Goal: Find specific page/section: Find specific page/section

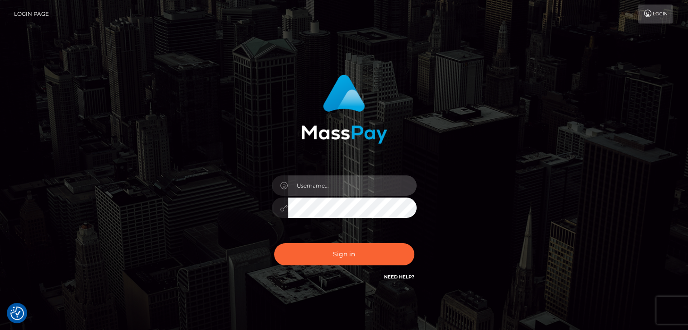
type input "petros.[PERSON_NAME]"
click at [356, 241] on div "Sign in Need Help?" at bounding box center [344, 258] width 158 height 40
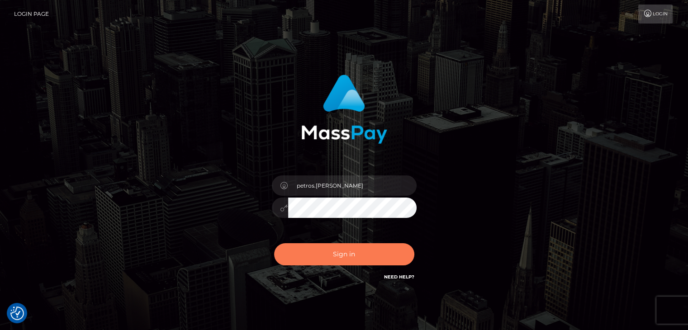
click at [366, 255] on button "Sign in" at bounding box center [344, 255] width 140 height 22
type input "petros.[PERSON_NAME]"
click at [347, 251] on button "Sign in" at bounding box center [344, 255] width 140 height 22
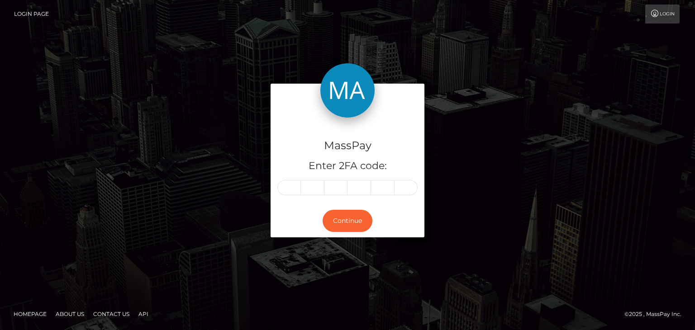
click at [298, 178] on div "MassPay Enter 2FA code:" at bounding box center [348, 161] width 154 height 87
click at [292, 186] on input "text" at bounding box center [289, 187] width 24 height 15
paste input "0"
type input "0"
type input "1"
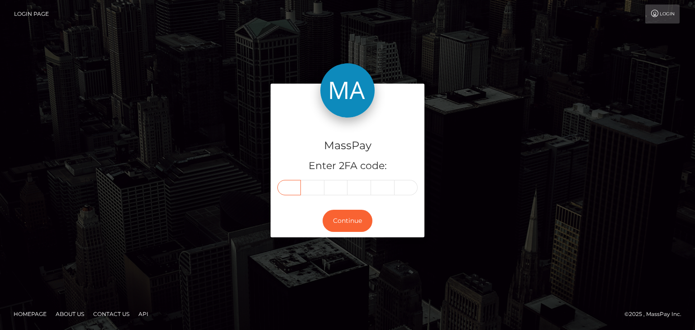
type input "6"
type input "1"
type input "8"
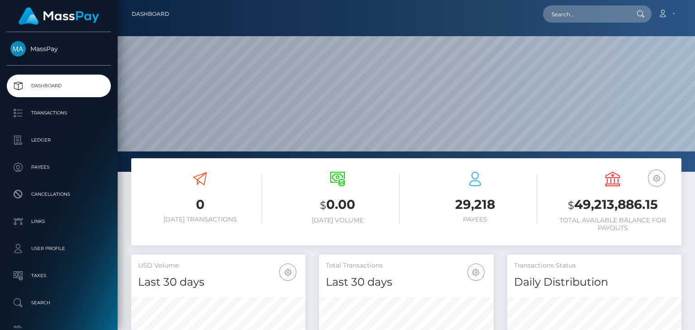
scroll to position [160, 174]
click at [561, 18] on input "text" at bounding box center [585, 13] width 85 height 17
paste input "brookeybear09@icloud.com"
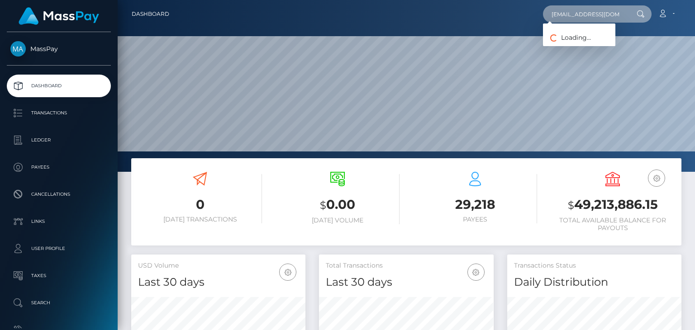
scroll to position [0, 9]
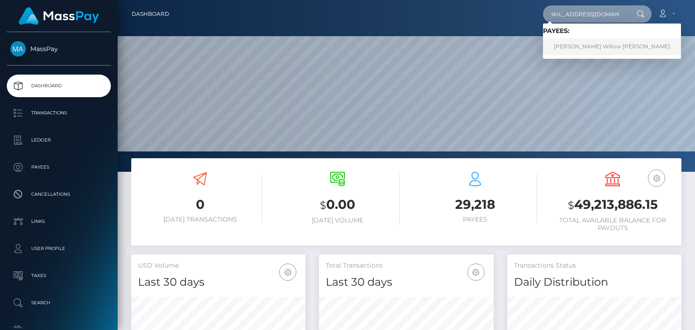
type input "brookeybear09@icloud.com"
click at [601, 52] on link "Brooke Willow Harrison" at bounding box center [612, 46] width 138 height 17
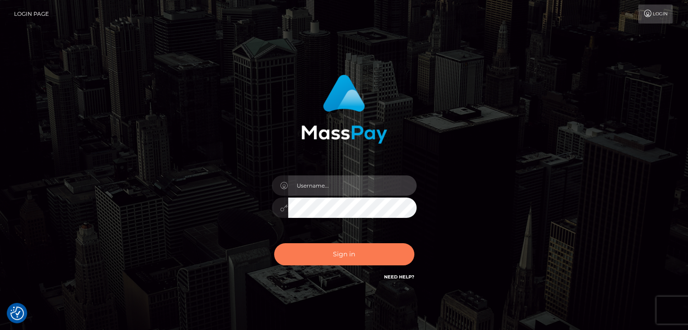
type input "petros.[PERSON_NAME]"
click at [361, 256] on button "Sign in" at bounding box center [344, 255] width 140 height 22
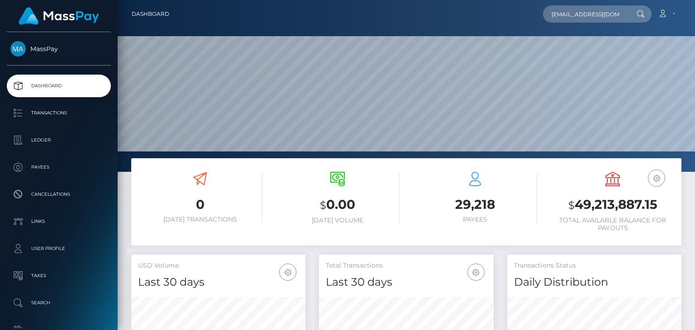
scroll to position [0, 9]
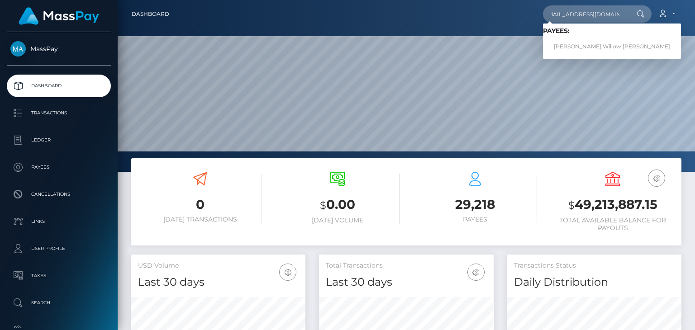
type input "brookeybear09@icloud.com"
click at [569, 40] on link "Brooke Willow Harrison" at bounding box center [612, 46] width 138 height 17
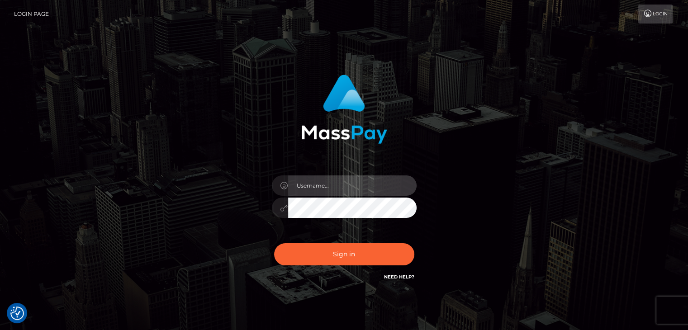
type input "petros.kidane"
click at [673, 145] on div "petros.kidane" at bounding box center [344, 183] width 688 height 366
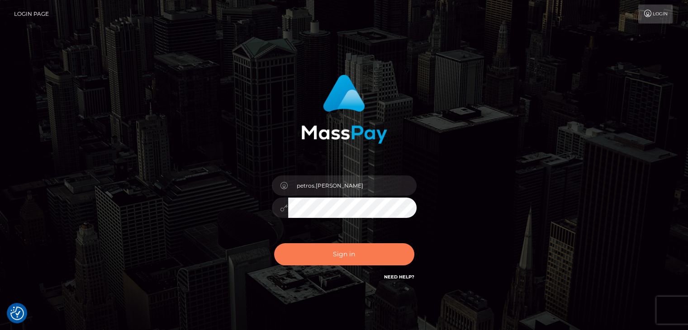
click at [363, 252] on button "Sign in" at bounding box center [344, 255] width 140 height 22
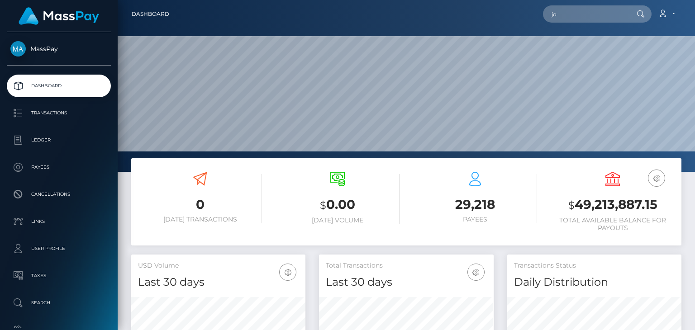
scroll to position [160, 174]
type input "Joshua"
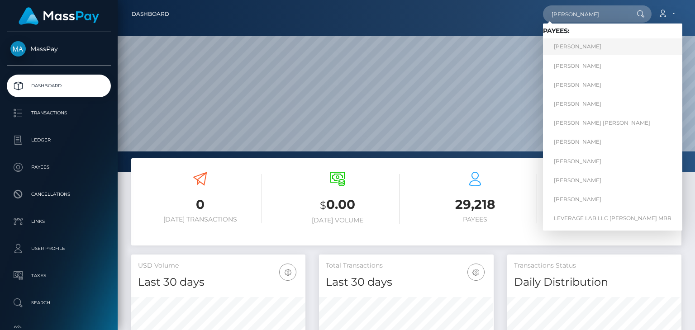
click at [583, 44] on link "Joshua McGill" at bounding box center [612, 46] width 139 height 17
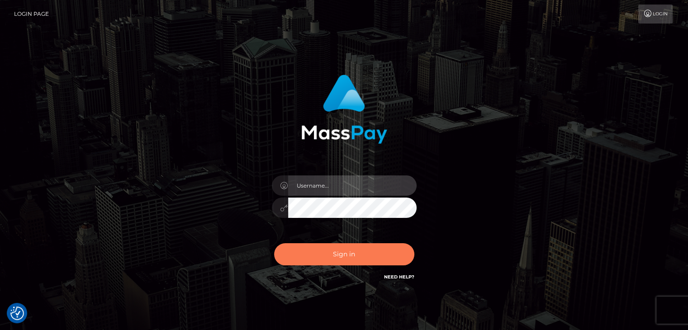
type input "petros.[PERSON_NAME]"
click at [315, 262] on button "Sign in" at bounding box center [344, 255] width 140 height 22
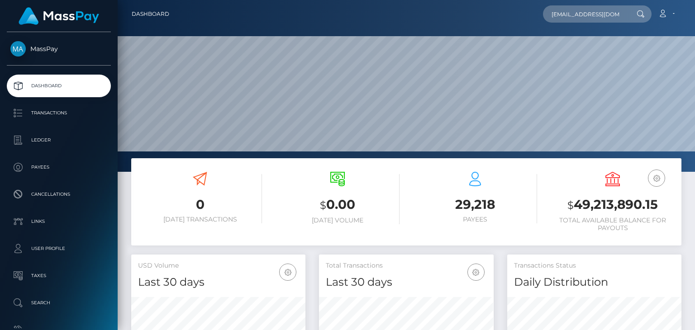
scroll to position [0, 9]
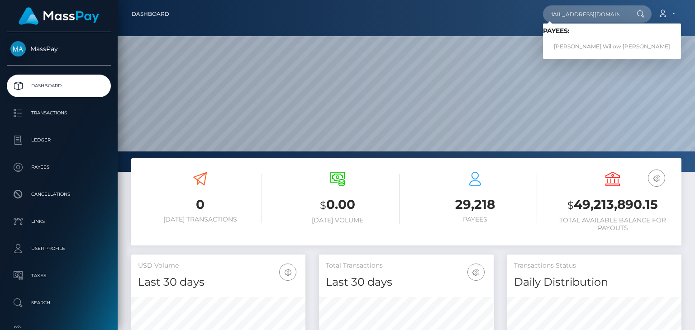
type input "brookeybear09@icloud.com"
click at [574, 49] on link "Brooke Willow Harrison" at bounding box center [612, 46] width 138 height 17
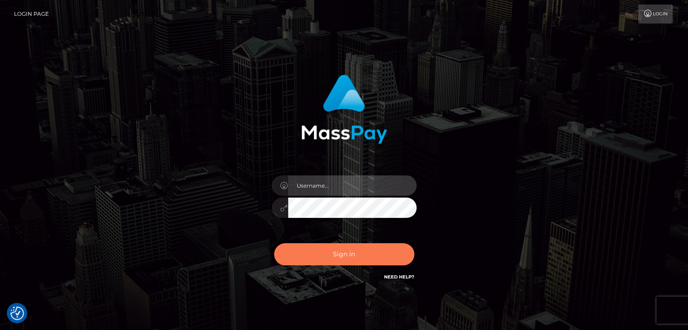
type input "petros.[PERSON_NAME]"
click at [375, 249] on button "Sign in" at bounding box center [344, 255] width 140 height 22
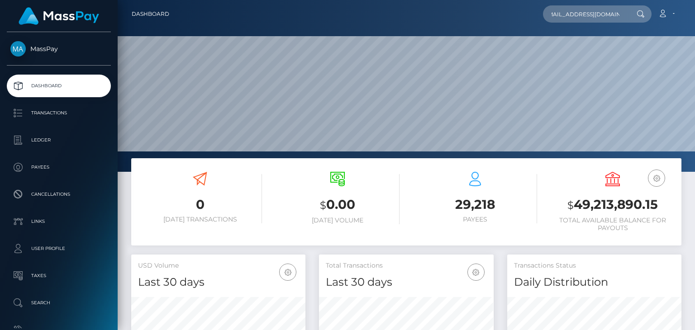
scroll to position [0, 11]
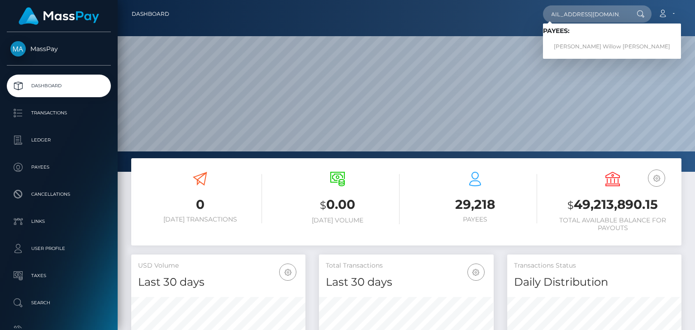
type input "brookeybear09@icloud.com"
click at [581, 44] on link "Brooke Willow Harrison" at bounding box center [612, 46] width 138 height 17
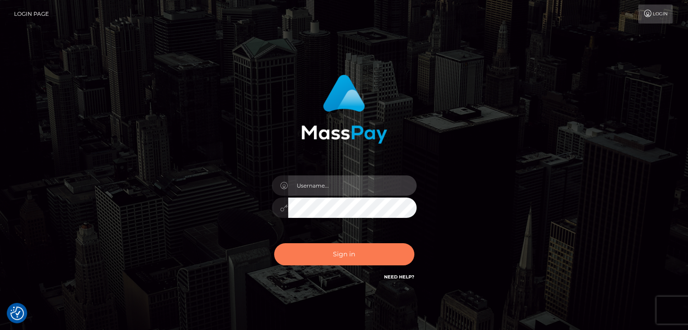
type input "petros.[PERSON_NAME]"
click at [353, 256] on button "Sign in" at bounding box center [344, 255] width 140 height 22
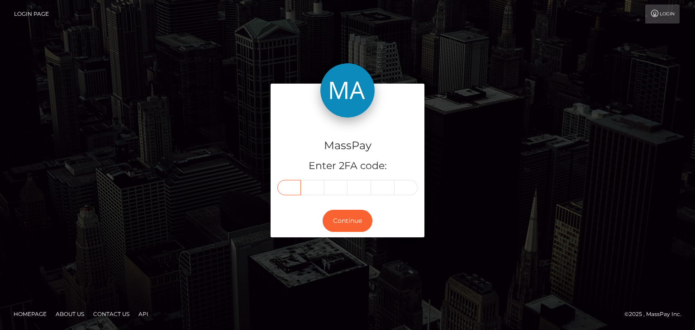
click at [292, 186] on input "text" at bounding box center [289, 187] width 24 height 15
paste input "2"
type input "2"
type input "7"
type input "4"
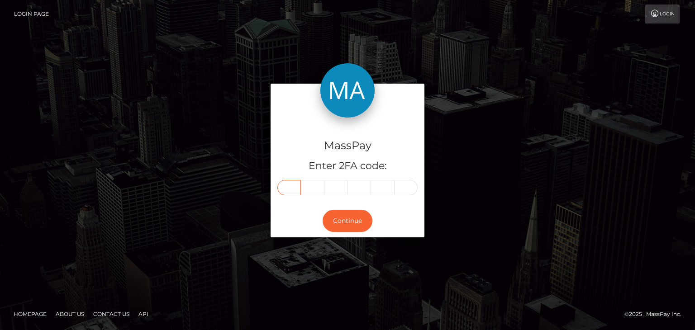
type input "4"
type input "8"
type input "9"
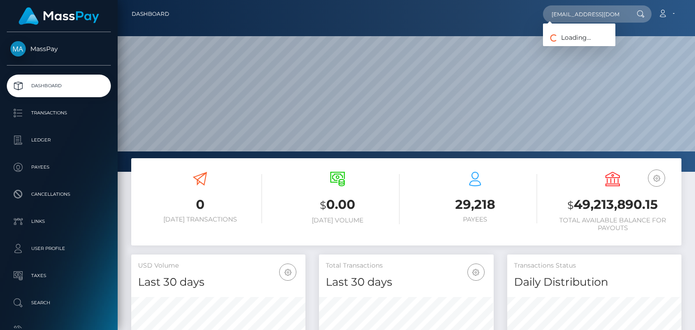
scroll to position [0, 9]
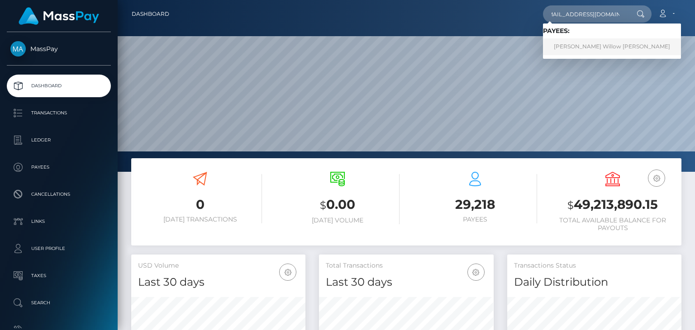
type input "brookeybear09@icloud.com"
click at [602, 52] on link "Brooke Willow Harrison" at bounding box center [612, 46] width 138 height 17
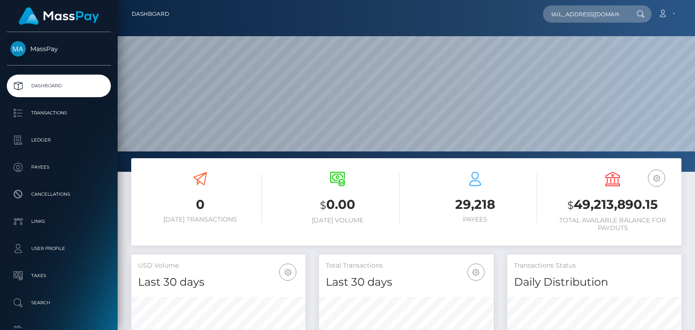
scroll to position [0, 0]
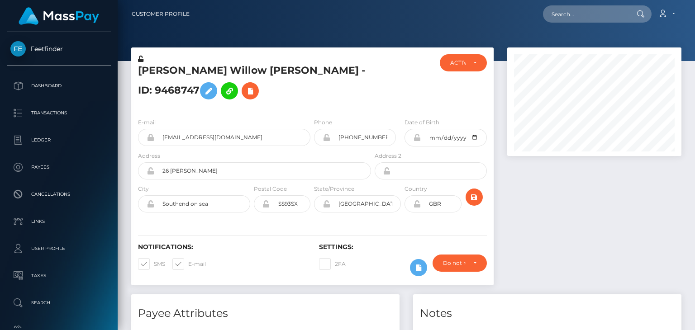
scroll to position [109, 174]
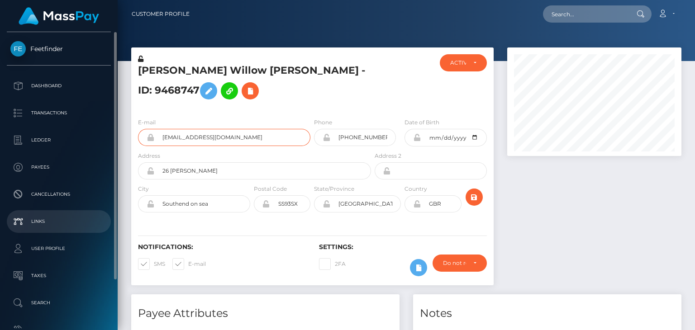
drag, startPoint x: 260, startPoint y: 148, endPoint x: 63, endPoint y: 211, distance: 206.4
click at [63, 211] on div "Feetfinder Dashboard Transactions Ledger Payees" at bounding box center [347, 165] width 695 height 330
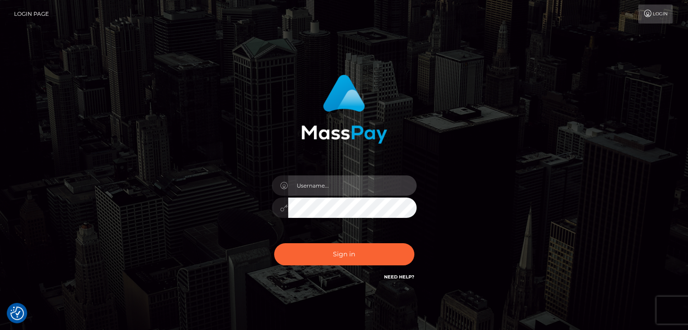
type input "petros.[PERSON_NAME]"
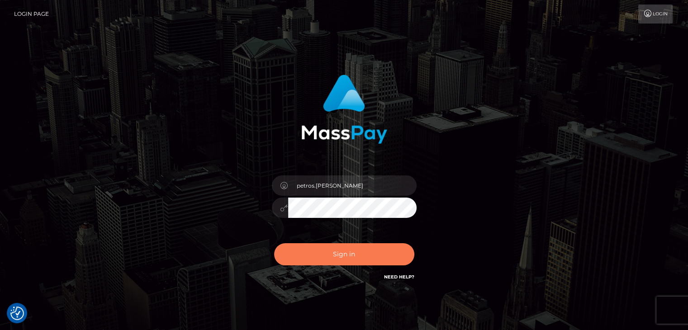
click at [360, 258] on button "Sign in" at bounding box center [344, 255] width 140 height 22
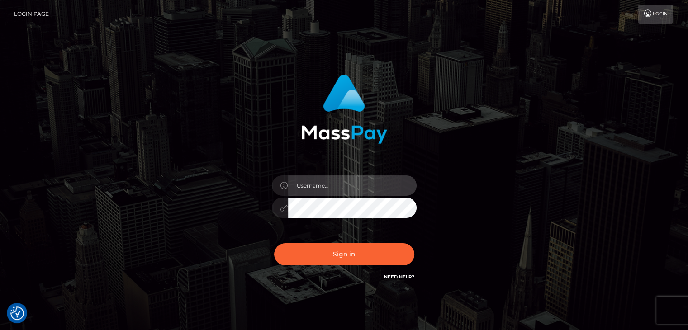
type input "petros.[PERSON_NAME]"
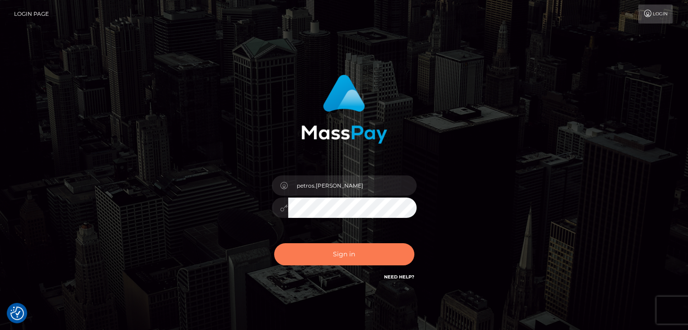
click at [360, 258] on button "Sign in" at bounding box center [344, 255] width 140 height 22
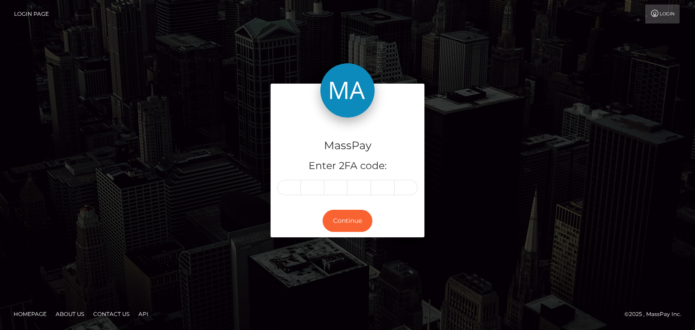
click at [295, 180] on div "MassPay Enter 2FA code:" at bounding box center [348, 161] width 154 height 87
paste input "1"
type input "1"
type input "9"
type input "3"
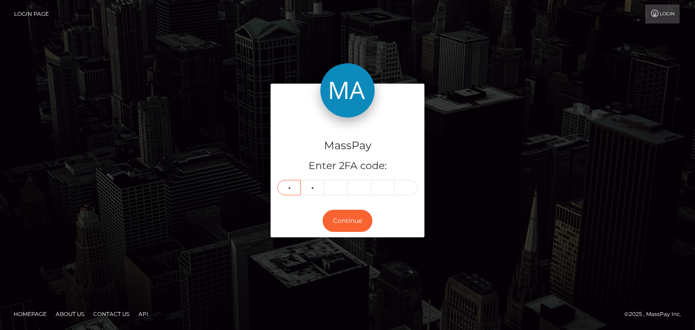
type input "6"
type input "4"
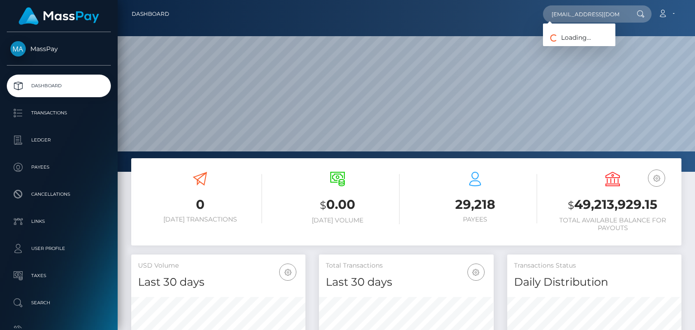
scroll to position [160, 174]
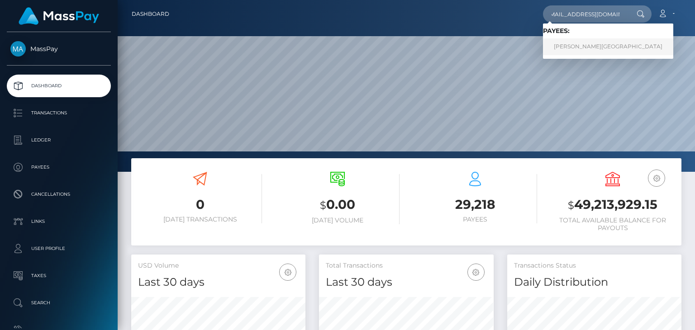
type input "[EMAIL_ADDRESS][DOMAIN_NAME]"
click at [596, 48] on link "Tina Hall-Jordan" at bounding box center [608, 46] width 130 height 17
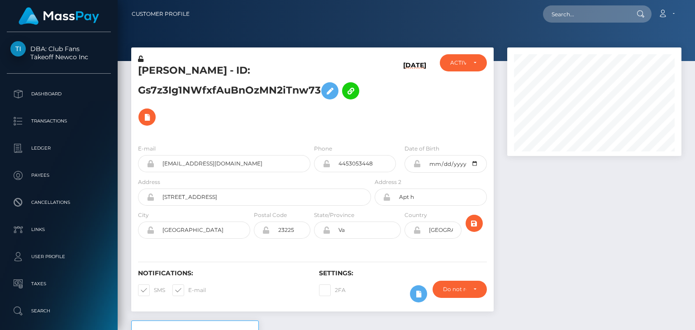
scroll to position [109, 174]
click at [664, 198] on div at bounding box center [595, 184] width 188 height 273
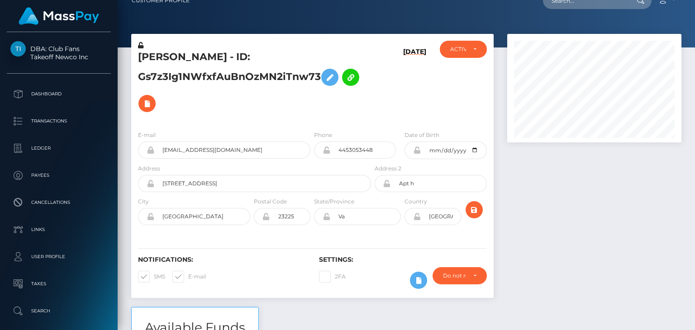
scroll to position [344, 0]
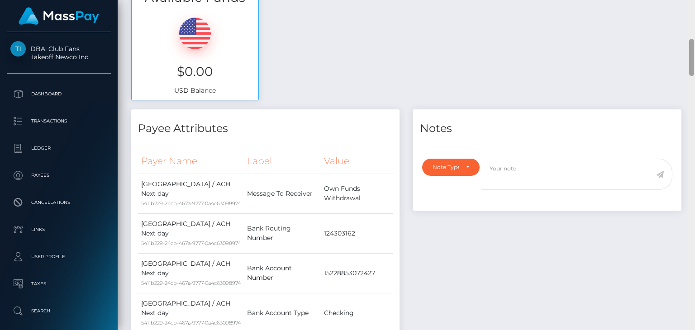
drag, startPoint x: 695, startPoint y: 24, endPoint x: 695, endPoint y: 62, distance: 38.5
click at [695, 62] on div at bounding box center [691, 165] width 7 height 330
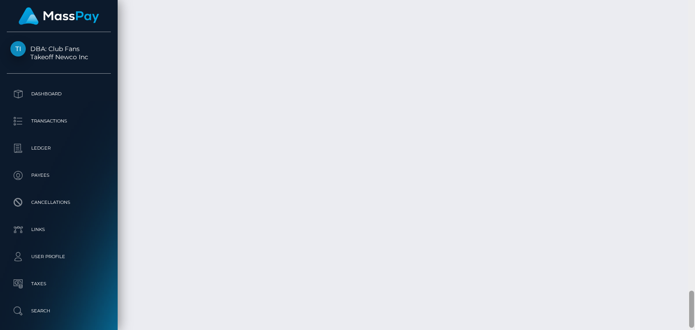
drag, startPoint x: 694, startPoint y: 61, endPoint x: 694, endPoint y: 310, distance: 248.5
click at [694, 310] on div at bounding box center [691, 309] width 5 height 37
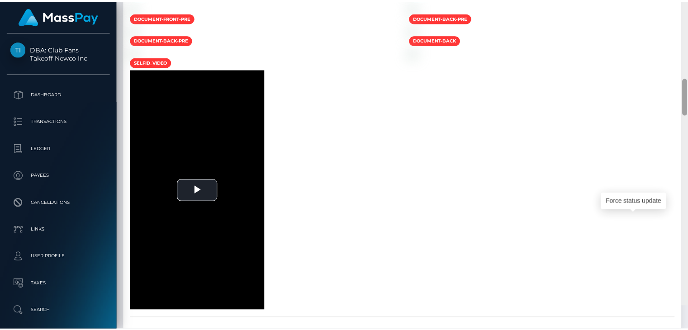
scroll to position [882, 0]
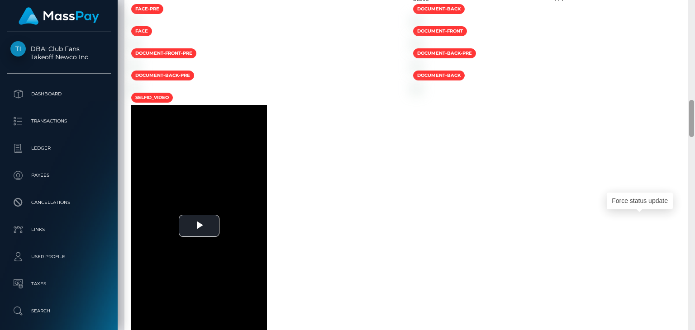
drag, startPoint x: 693, startPoint y: 313, endPoint x: 695, endPoint y: 122, distance: 191.0
click at [695, 122] on div at bounding box center [691, 165] width 7 height 330
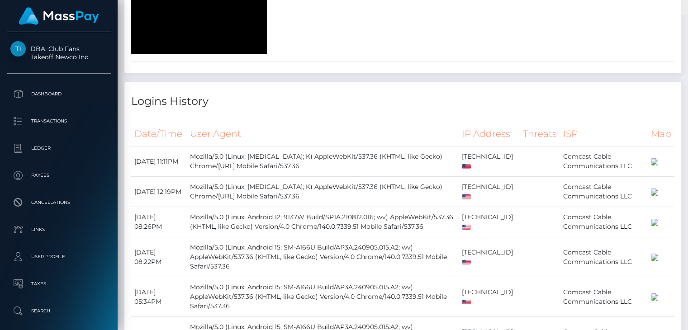
scroll to position [1412, 0]
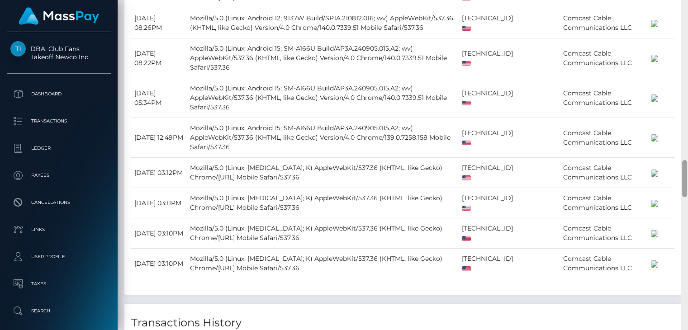
drag, startPoint x: 686, startPoint y: 127, endPoint x: 691, endPoint y: 187, distance: 60.4
click at [688, 187] on html "DBA: Club Fans Takeoff Newco Inc Dashboard Transactions Ledger Payees" at bounding box center [344, 165] width 688 height 330
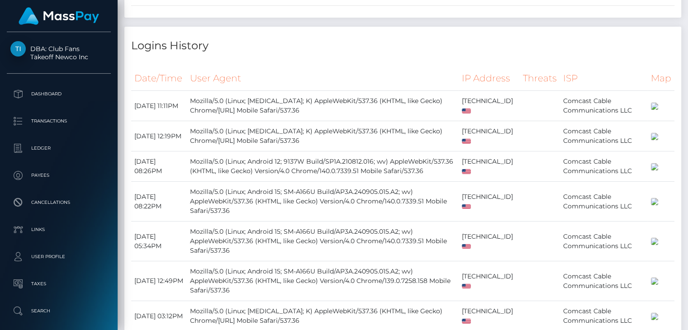
scroll to position [0, 0]
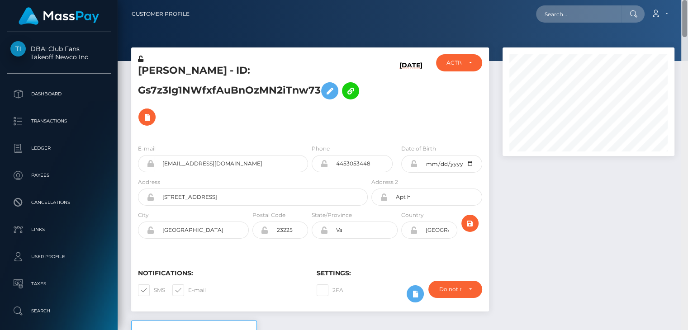
drag, startPoint x: 684, startPoint y: 181, endPoint x: 695, endPoint y: -34, distance: 214.8
click at [688, 0] on html "DBA: Club Fans Takeoff Newco Inc Dashboard Transactions Ledger Payees" at bounding box center [344, 165] width 688 height 330
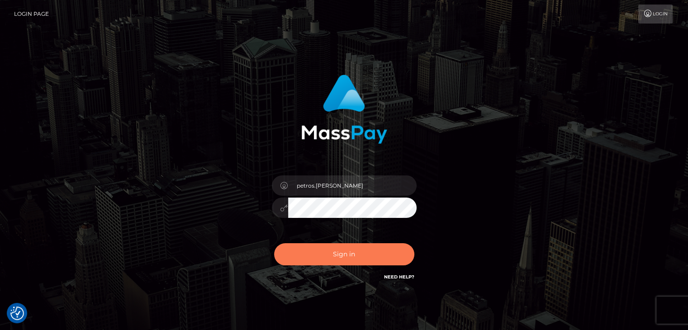
click at [343, 247] on button "Sign in" at bounding box center [344, 255] width 140 height 22
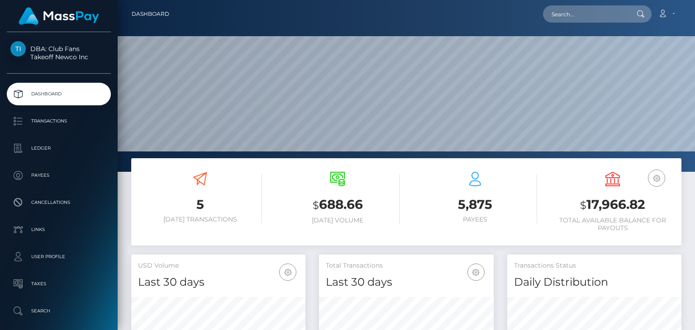
scroll to position [160, 174]
click at [630, 19] on div at bounding box center [640, 13] width 24 height 17
click at [609, 10] on input "text" at bounding box center [585, 13] width 85 height 17
click at [610, 15] on input "text" at bounding box center [585, 13] width 85 height 17
paste input "maglife.xyz@gmail.com"
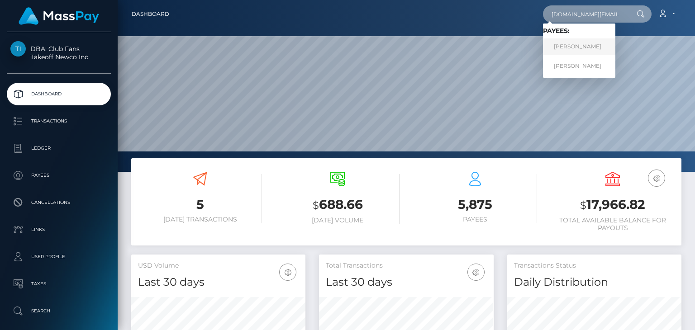
type input "maglife.xyz@gmail.com"
click at [583, 44] on link "Brittany Hampton" at bounding box center [579, 46] width 72 height 17
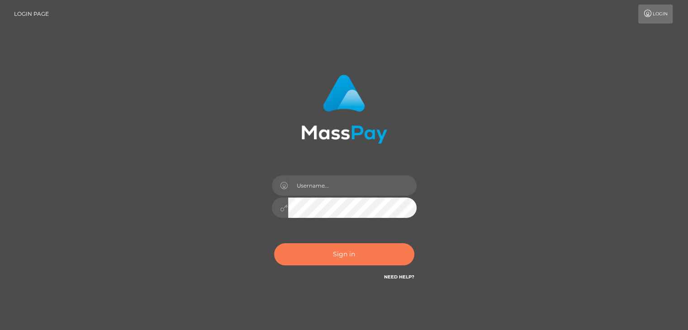
click at [336, 255] on button "Sign in" at bounding box center [344, 255] width 140 height 22
type input "petros.kidane"
click at [336, 255] on button "Sign in" at bounding box center [344, 255] width 140 height 22
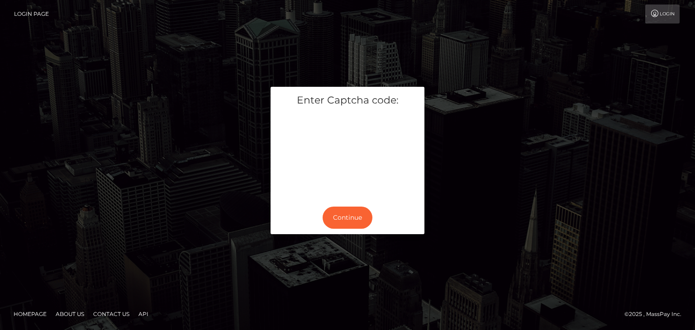
click at [0, 96] on div "Enter Captcha code: Continue" at bounding box center [347, 165] width 695 height 293
click at [343, 212] on button "Continue" at bounding box center [348, 218] width 50 height 22
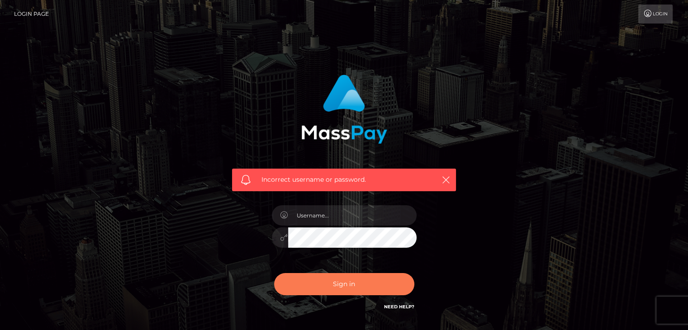
click at [376, 277] on button "Sign in" at bounding box center [344, 284] width 140 height 22
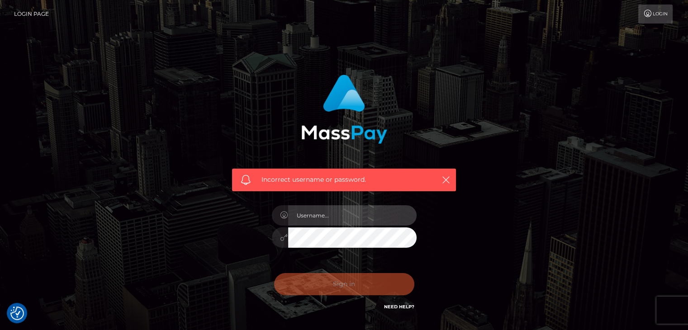
type input "petros.kidane"
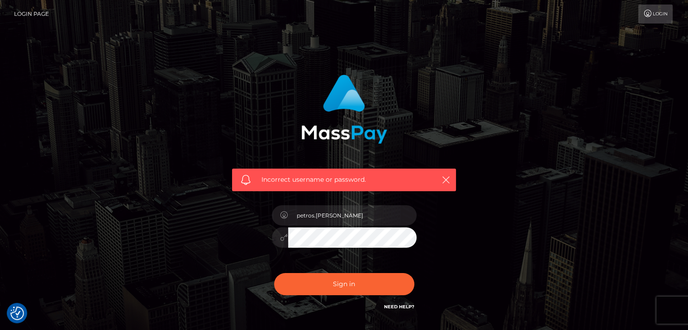
scroll to position [65, 0]
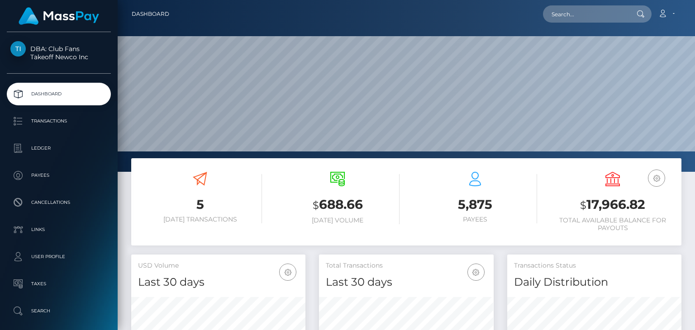
scroll to position [160, 174]
click at [592, 16] on input "text" at bounding box center [585, 13] width 85 height 17
paste input "[DOMAIN_NAME][EMAIL_ADDRESS][DOMAIN_NAME]"
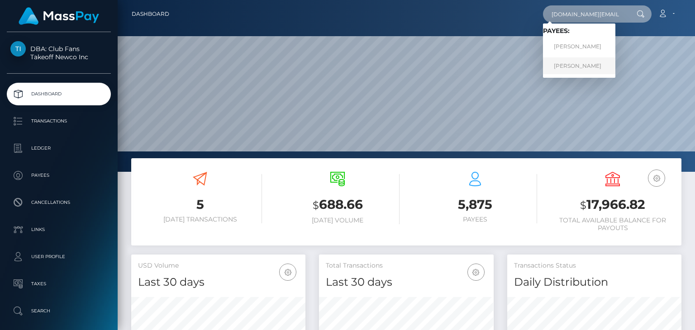
type input "[DOMAIN_NAME][EMAIL_ADDRESS][DOMAIN_NAME]"
click at [597, 64] on link "[PERSON_NAME]" at bounding box center [579, 65] width 72 height 17
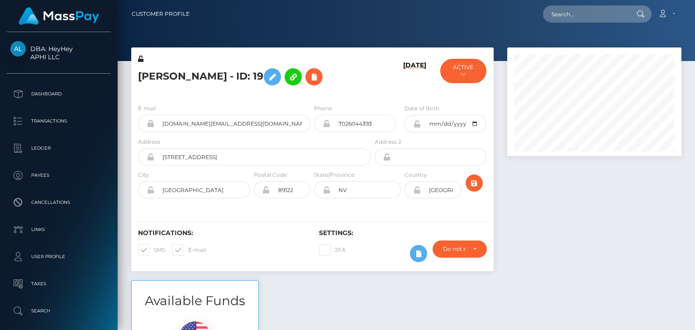
scroll to position [109, 174]
click at [598, 197] on div at bounding box center [595, 164] width 188 height 233
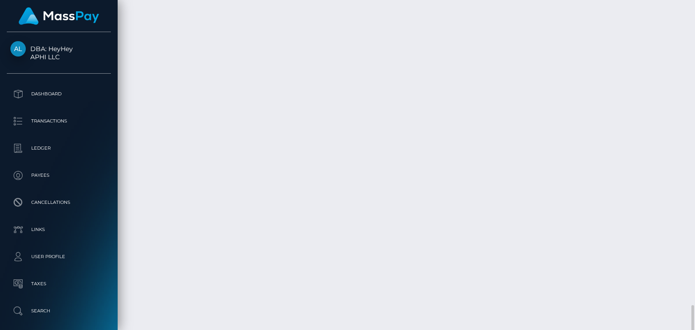
scroll to position [1847, 0]
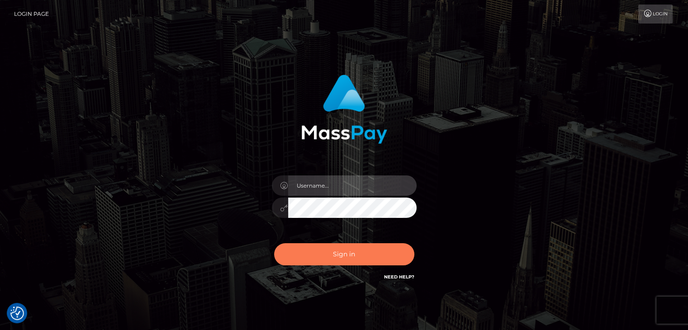
type input "petros.kidane"
click at [344, 258] on button "Sign in" at bounding box center [344, 255] width 140 height 22
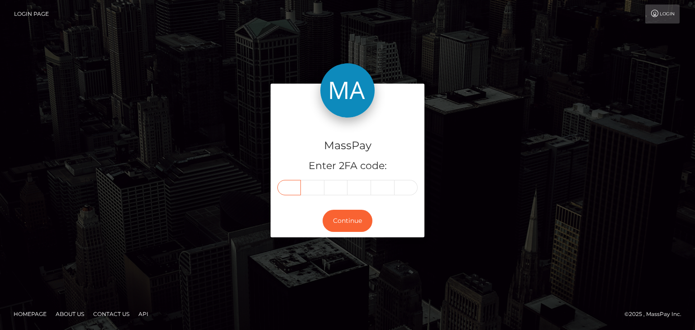
paste input "6"
type input "6"
type input "7"
type input "3"
type input "0"
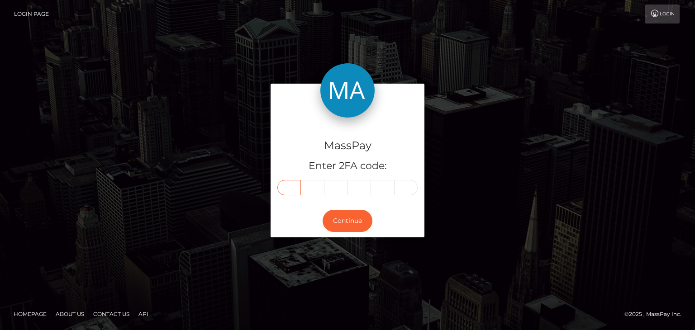
type input "5"
type input "8"
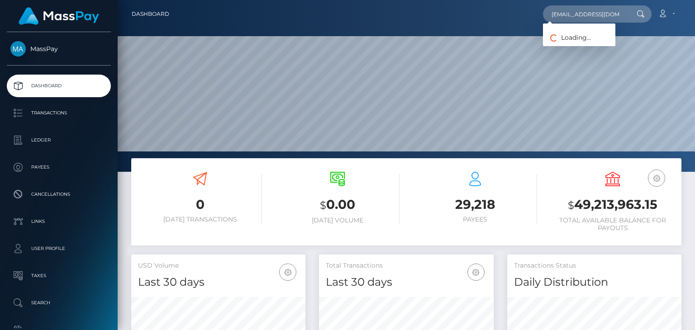
scroll to position [0, 2]
type input "peerkaehler1@gmail.com"
click at [579, 50] on link "Peer KÃ¤hler" at bounding box center [579, 46] width 72 height 17
